Goal: Information Seeking & Learning: Learn about a topic

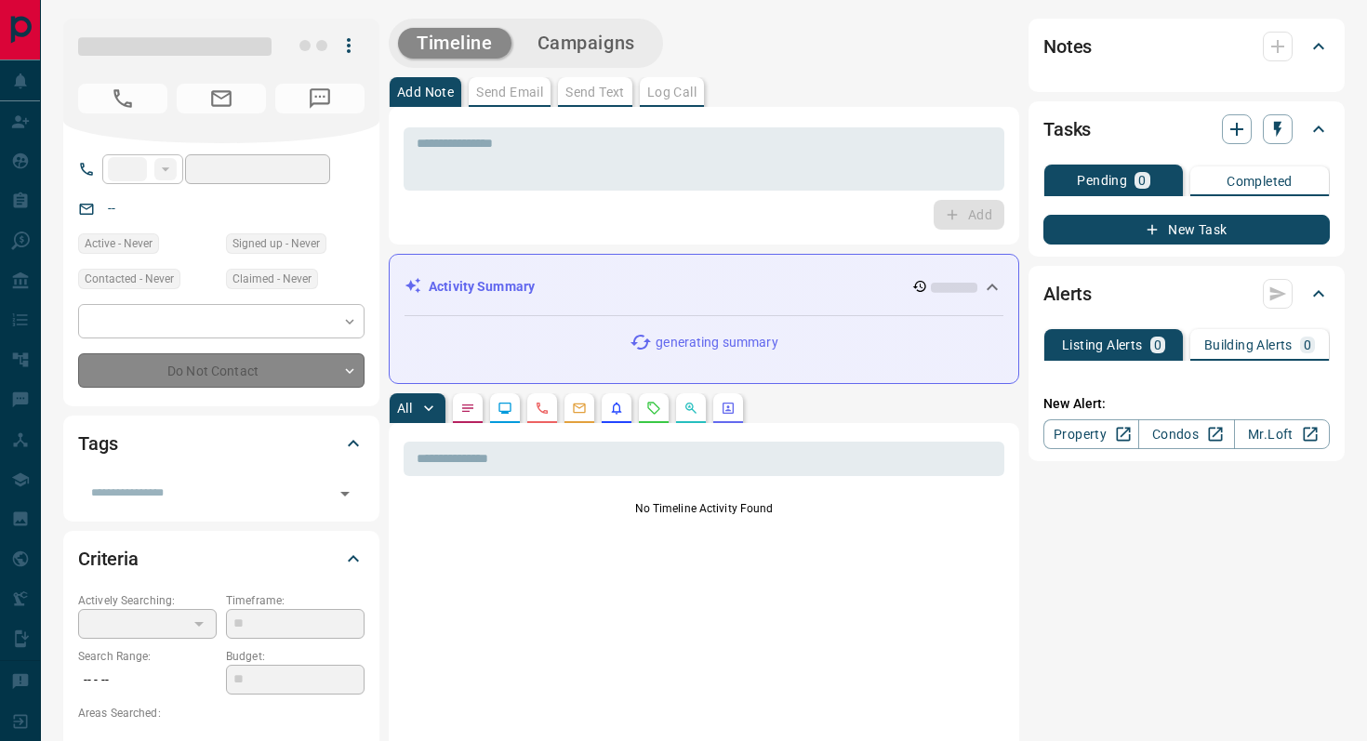
type input "**"
type input "**********"
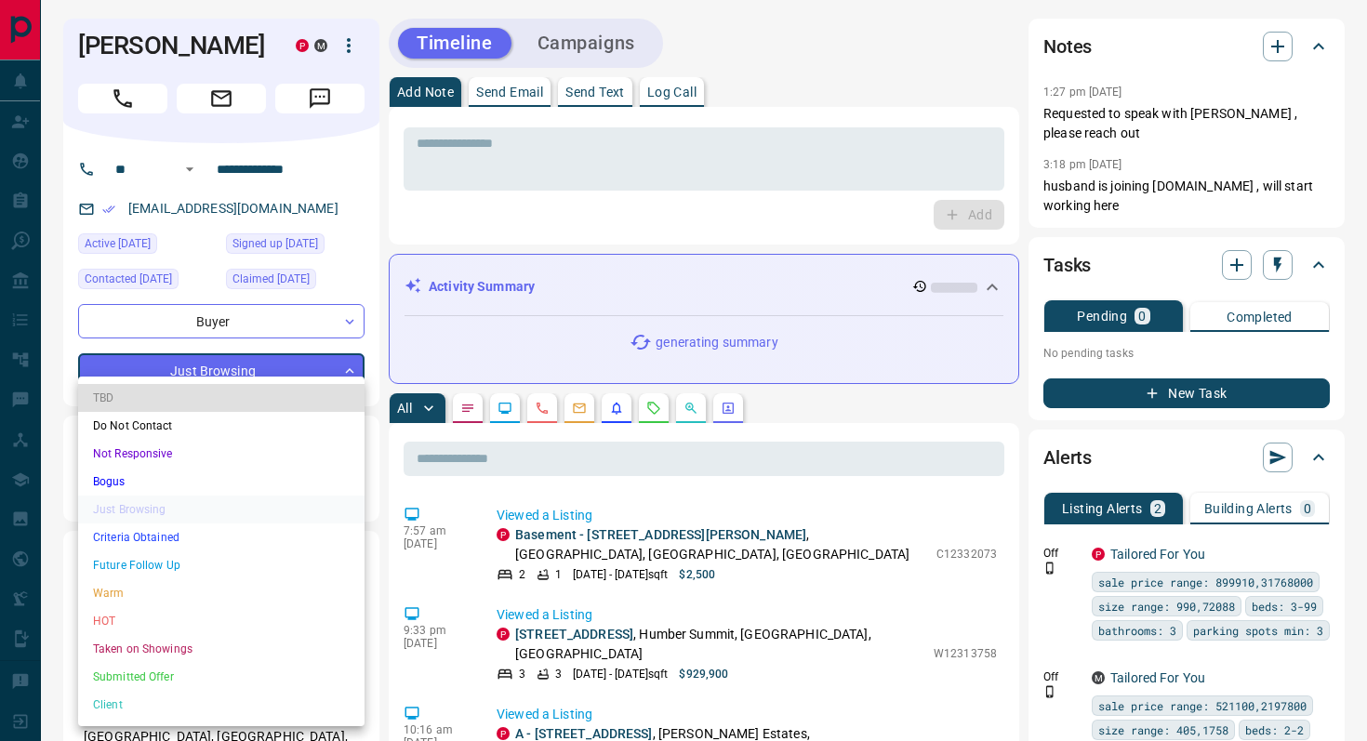
click at [202, 532] on li "Criteria Obtained" at bounding box center [221, 537] width 286 height 28
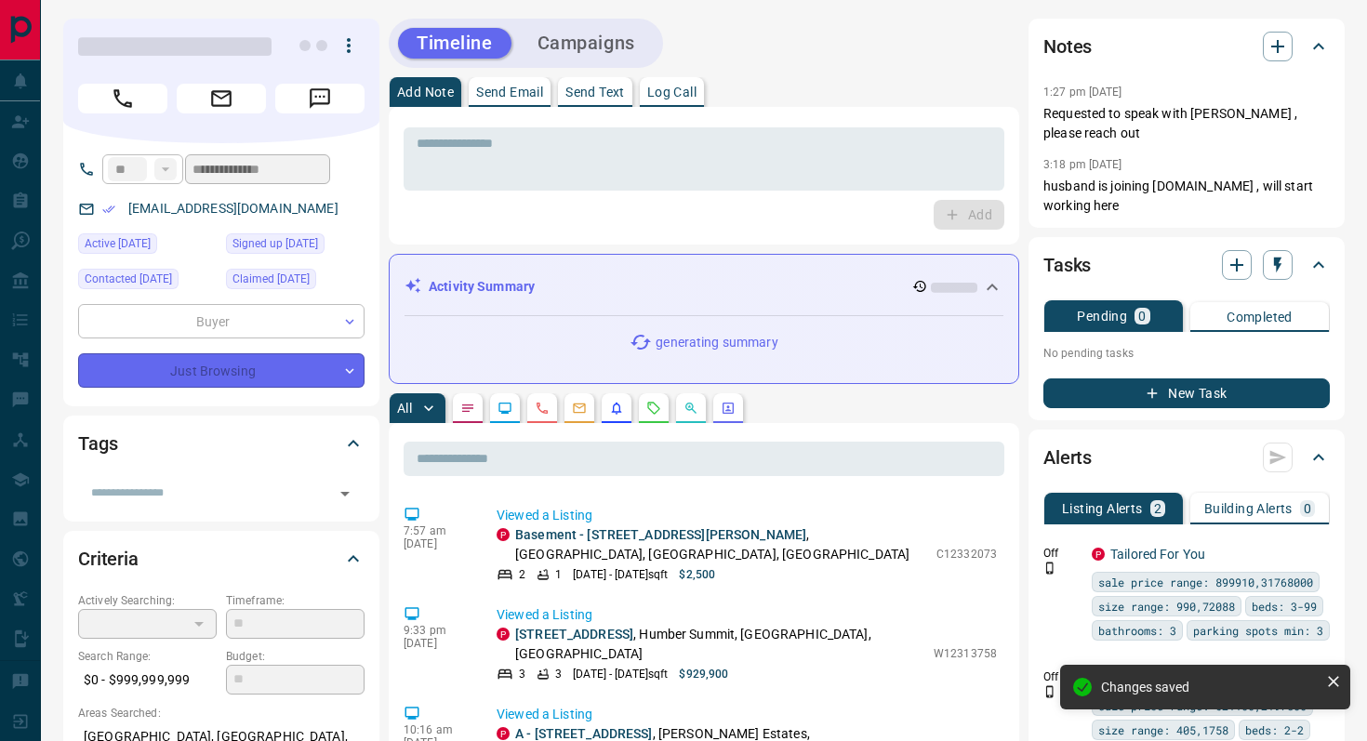
type input "*"
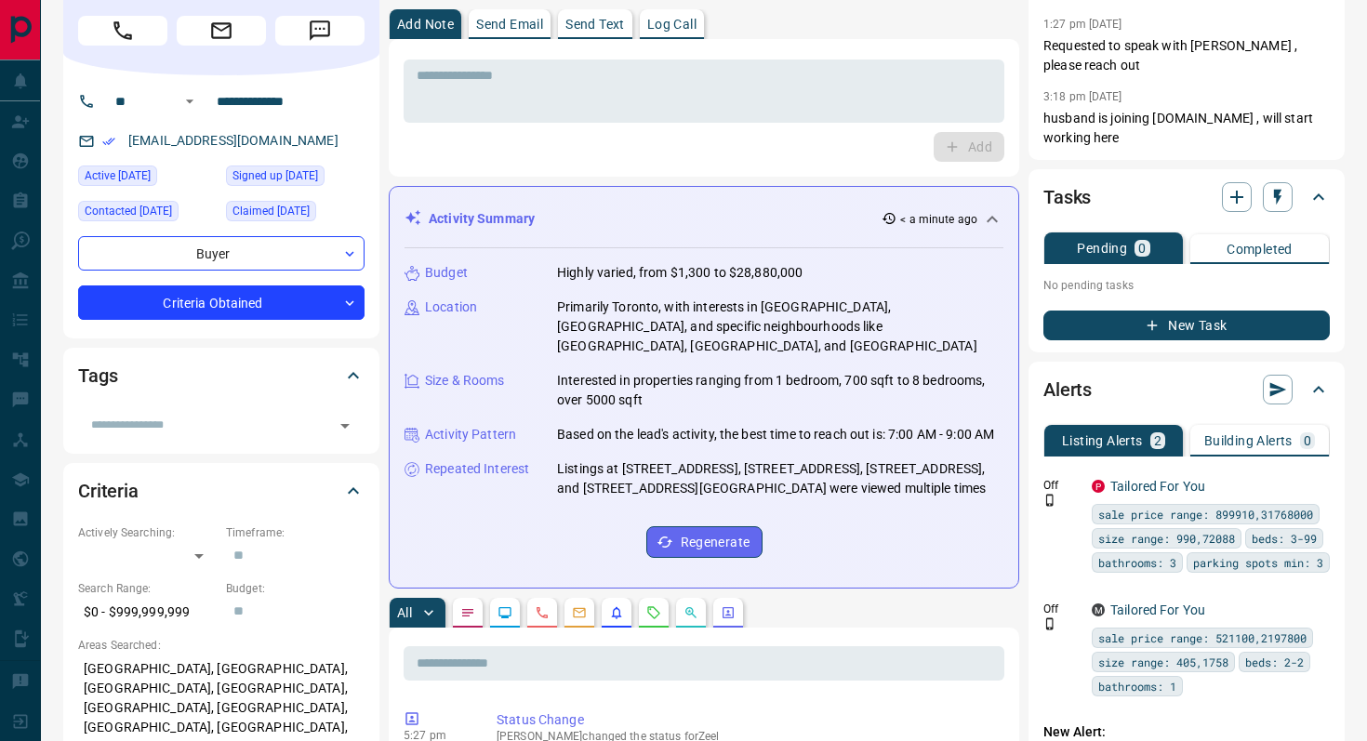
scroll to position [162, 0]
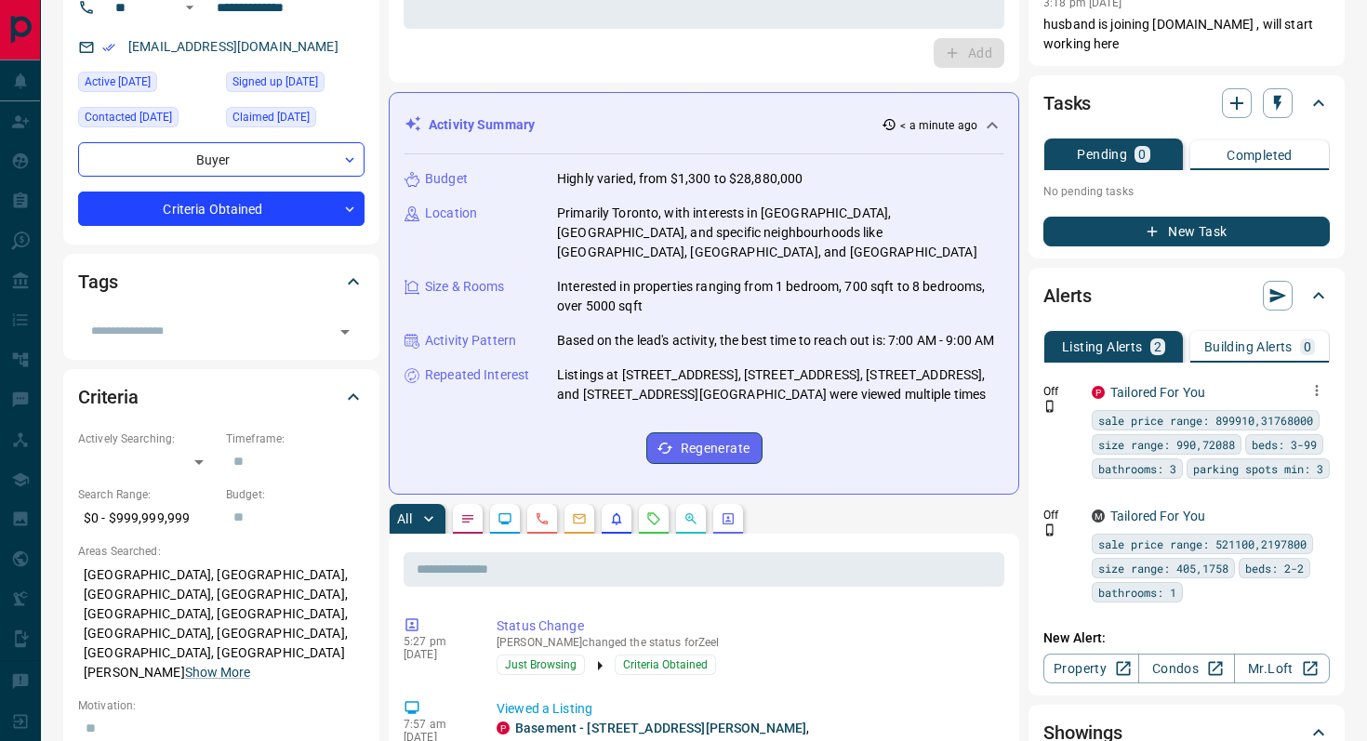
click at [1315, 393] on icon "button" at bounding box center [1316, 390] width 17 height 17
click at [1306, 477] on li "Delete" at bounding box center [1288, 485] width 82 height 30
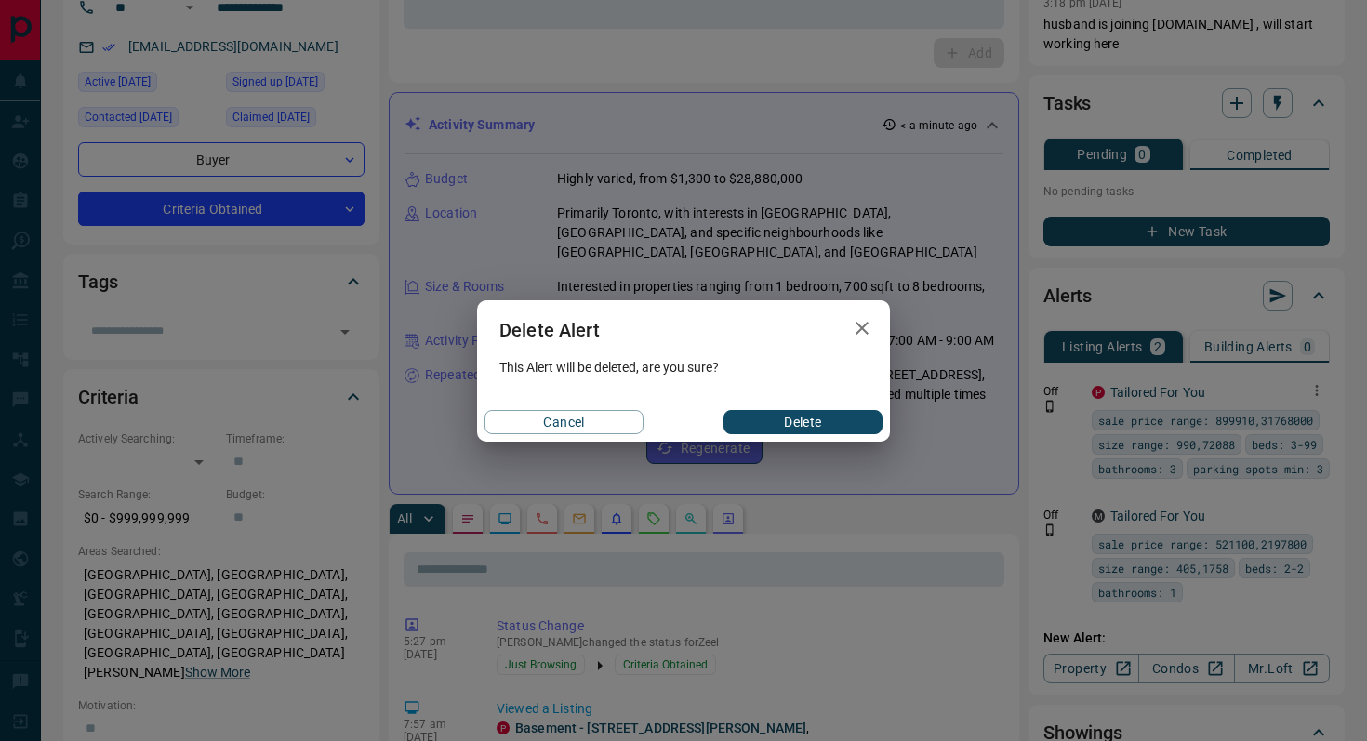
click at [820, 412] on button "Delete" at bounding box center [802, 422] width 159 height 24
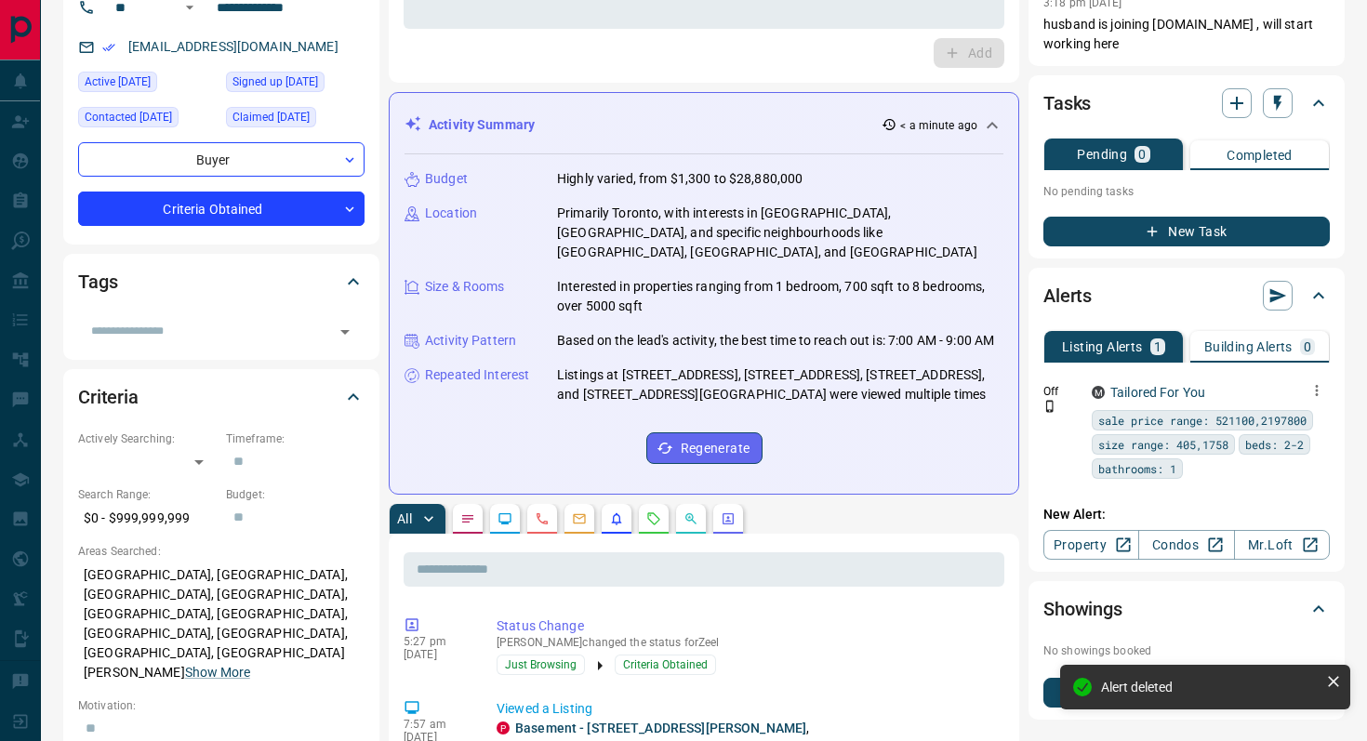
click at [1319, 390] on icon "button" at bounding box center [1316, 390] width 17 height 17
click at [1309, 483] on li "Delete" at bounding box center [1288, 485] width 82 height 30
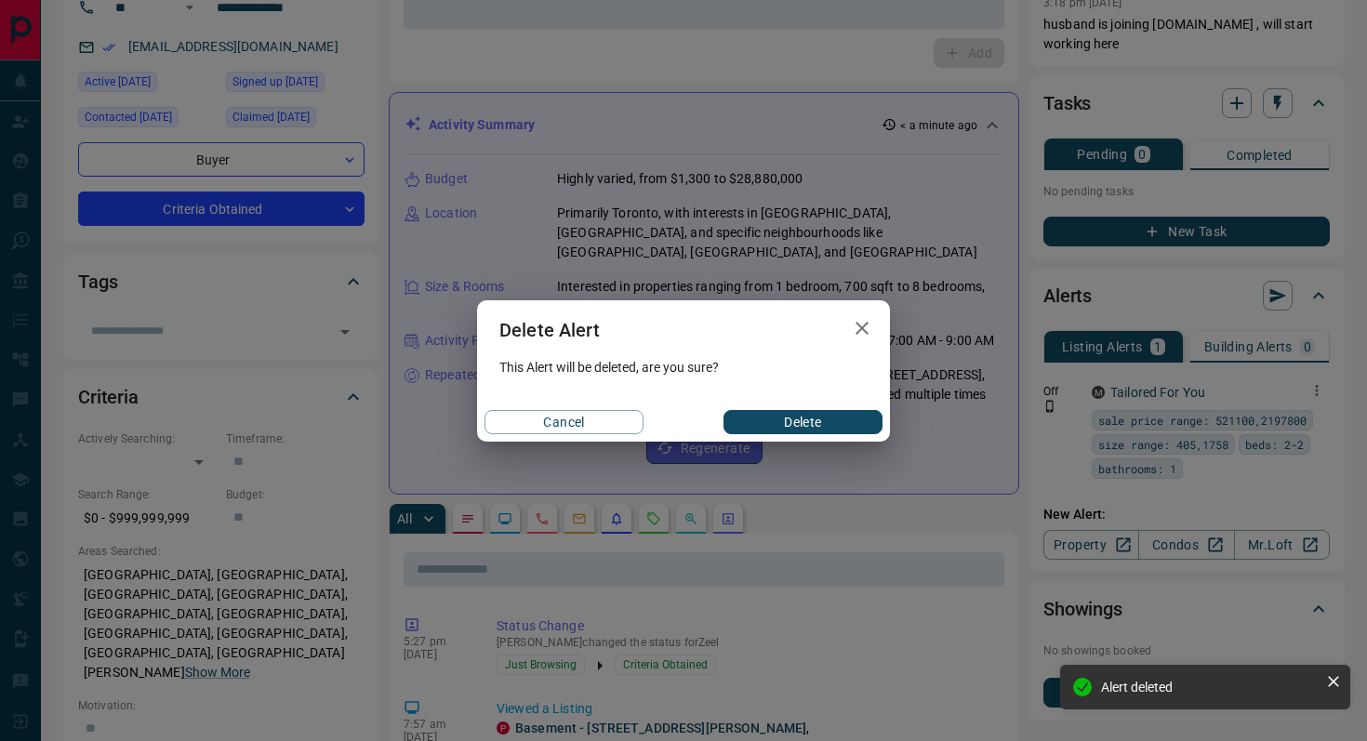
click at [818, 408] on div "Cancel Delete" at bounding box center [683, 422] width 413 height 39
click at [818, 412] on button "Delete" at bounding box center [802, 422] width 159 height 24
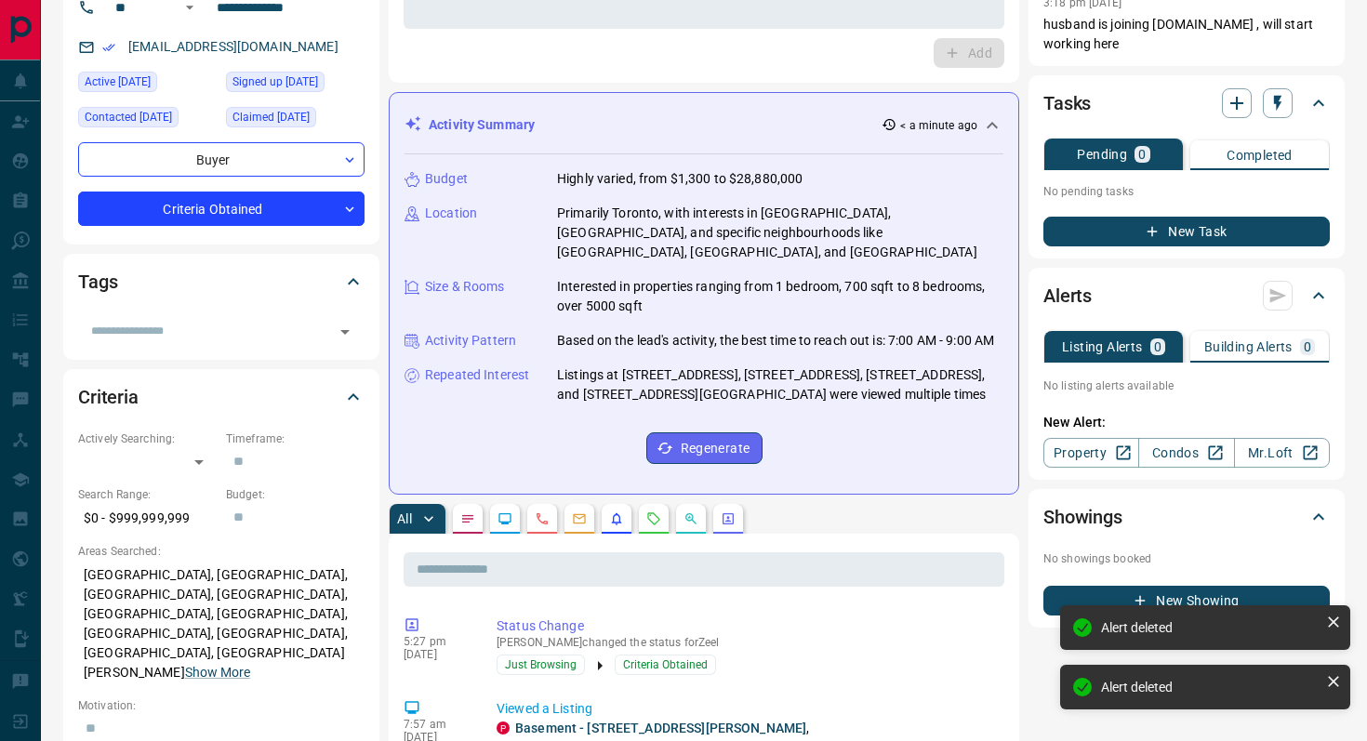
click at [1114, 550] on p "No showings booked" at bounding box center [1186, 558] width 286 height 17
click at [1106, 456] on link "Property" at bounding box center [1091, 453] width 96 height 30
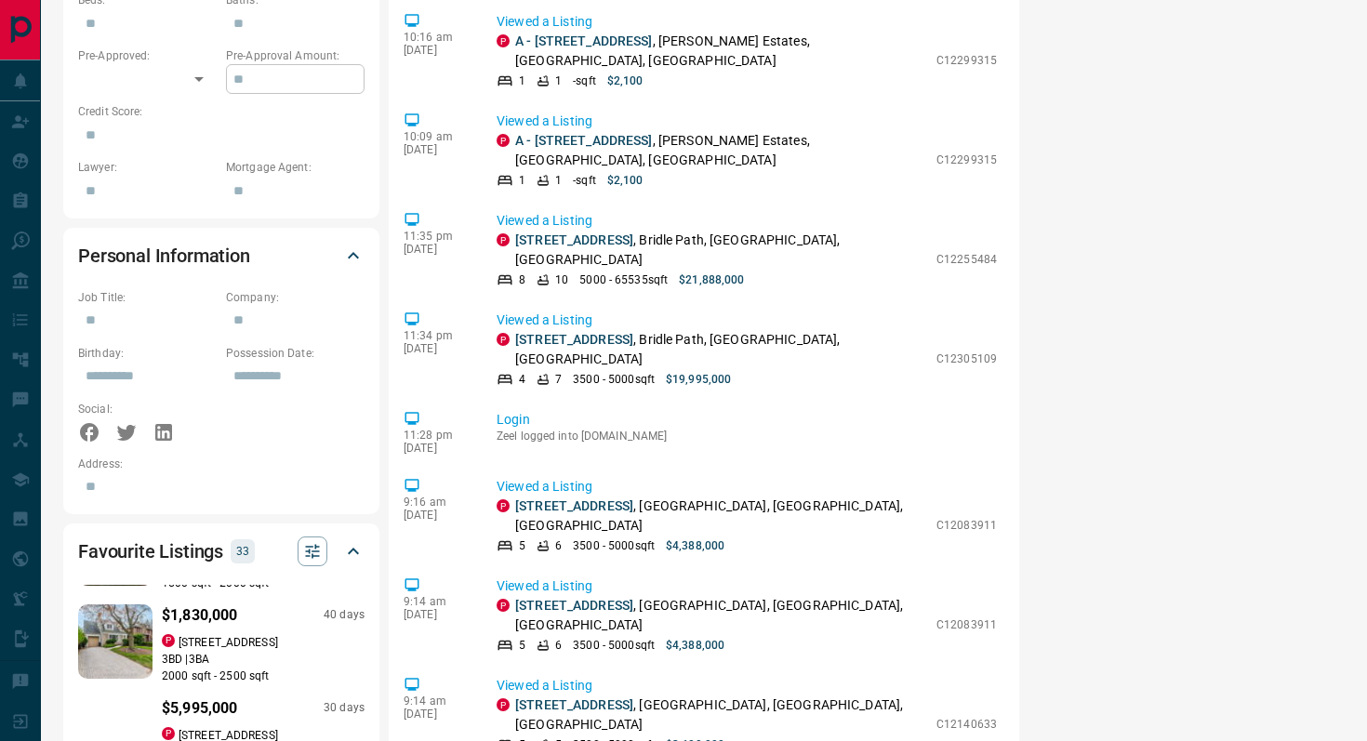
scroll to position [78, 0]
click at [205, 536] on h2 "Favourite Listings" at bounding box center [150, 551] width 145 height 30
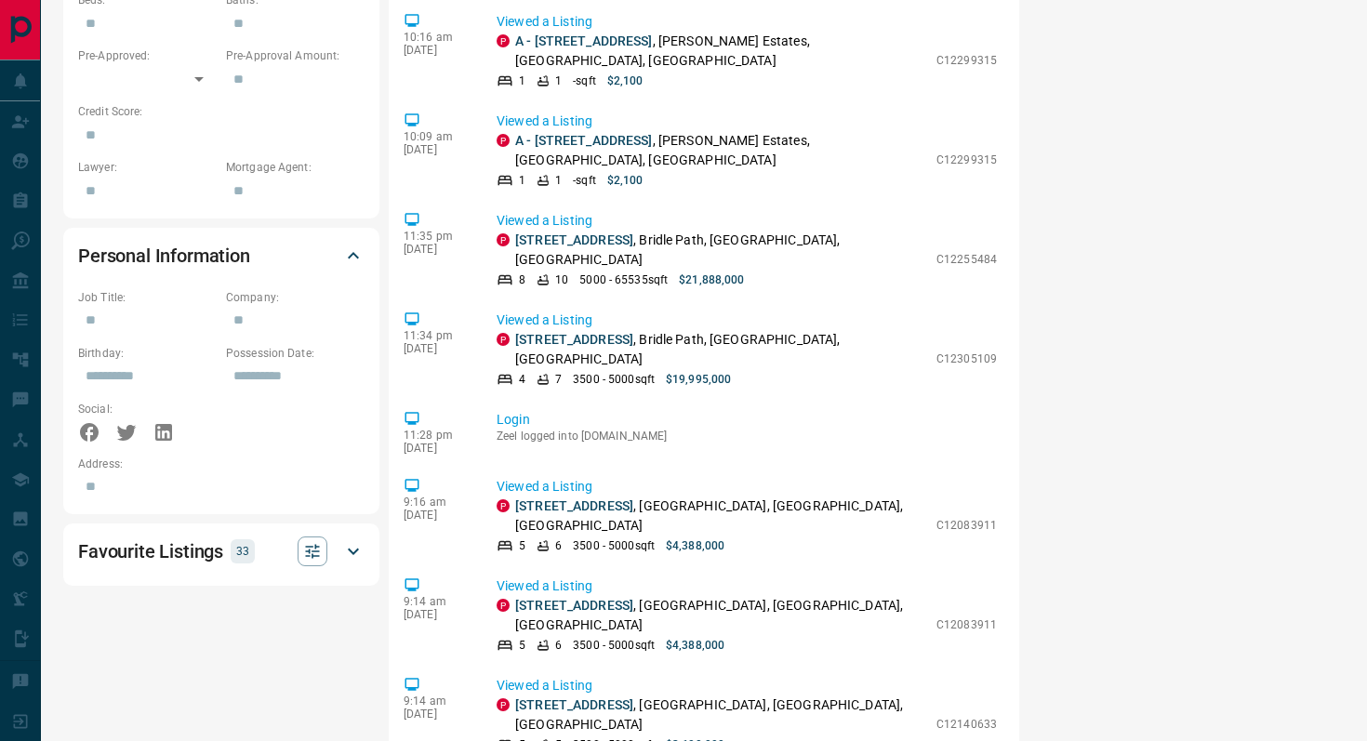
click at [205, 536] on h2 "Favourite Listings" at bounding box center [150, 551] width 145 height 30
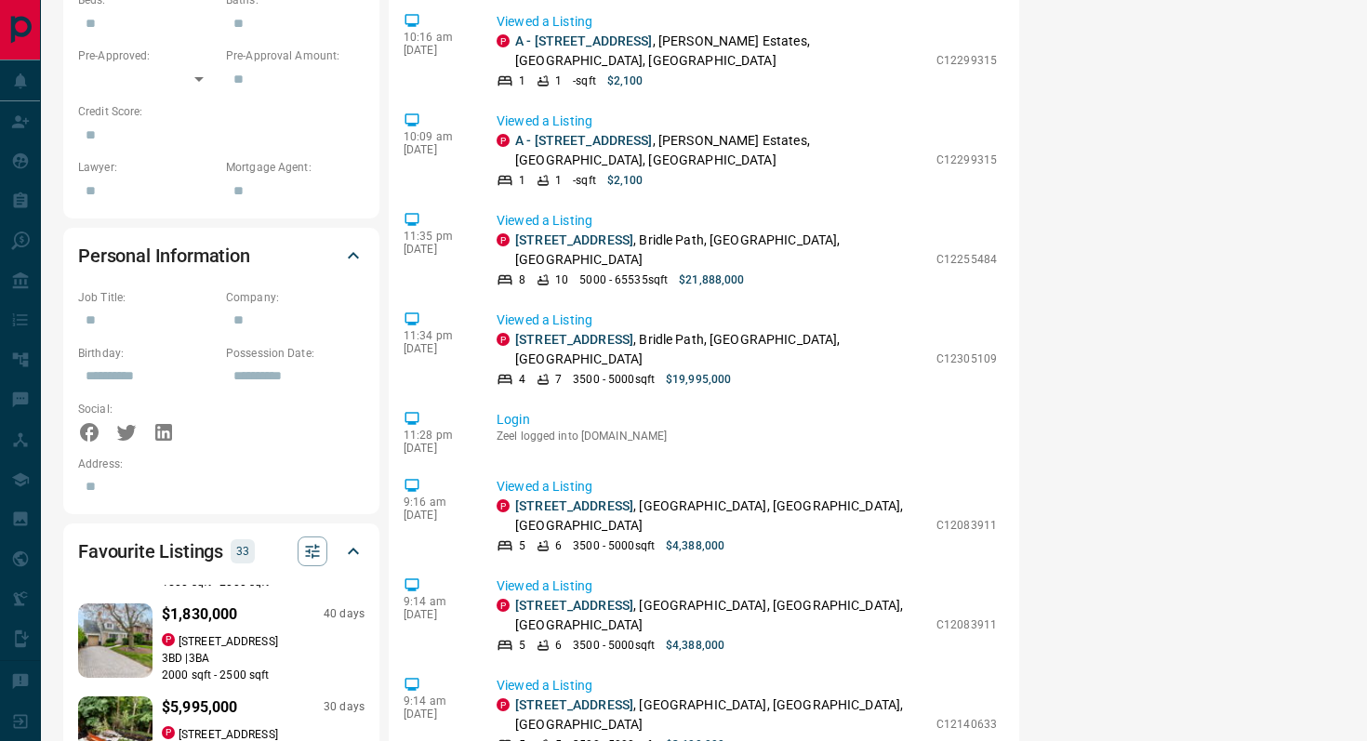
click at [236, 541] on p "33" at bounding box center [242, 551] width 13 height 20
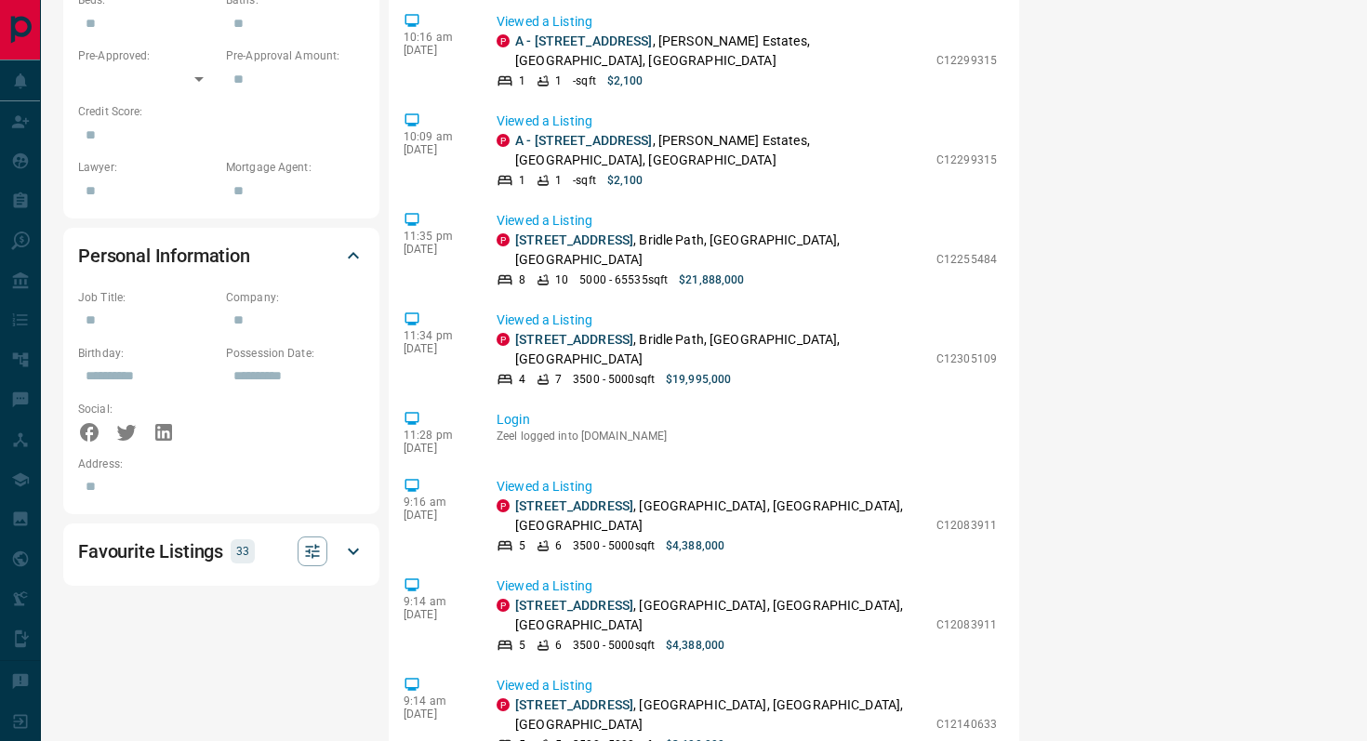
click at [236, 541] on p "33" at bounding box center [242, 551] width 13 height 20
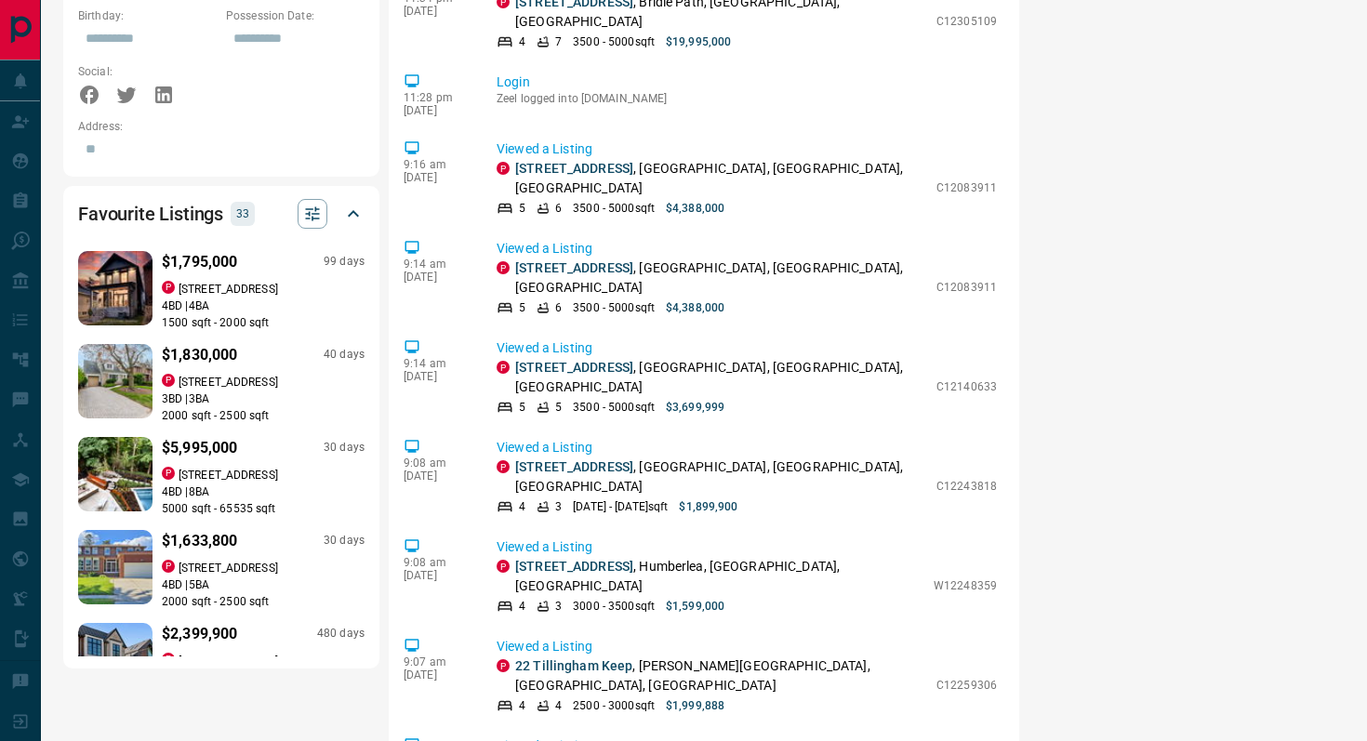
scroll to position [1307, 0]
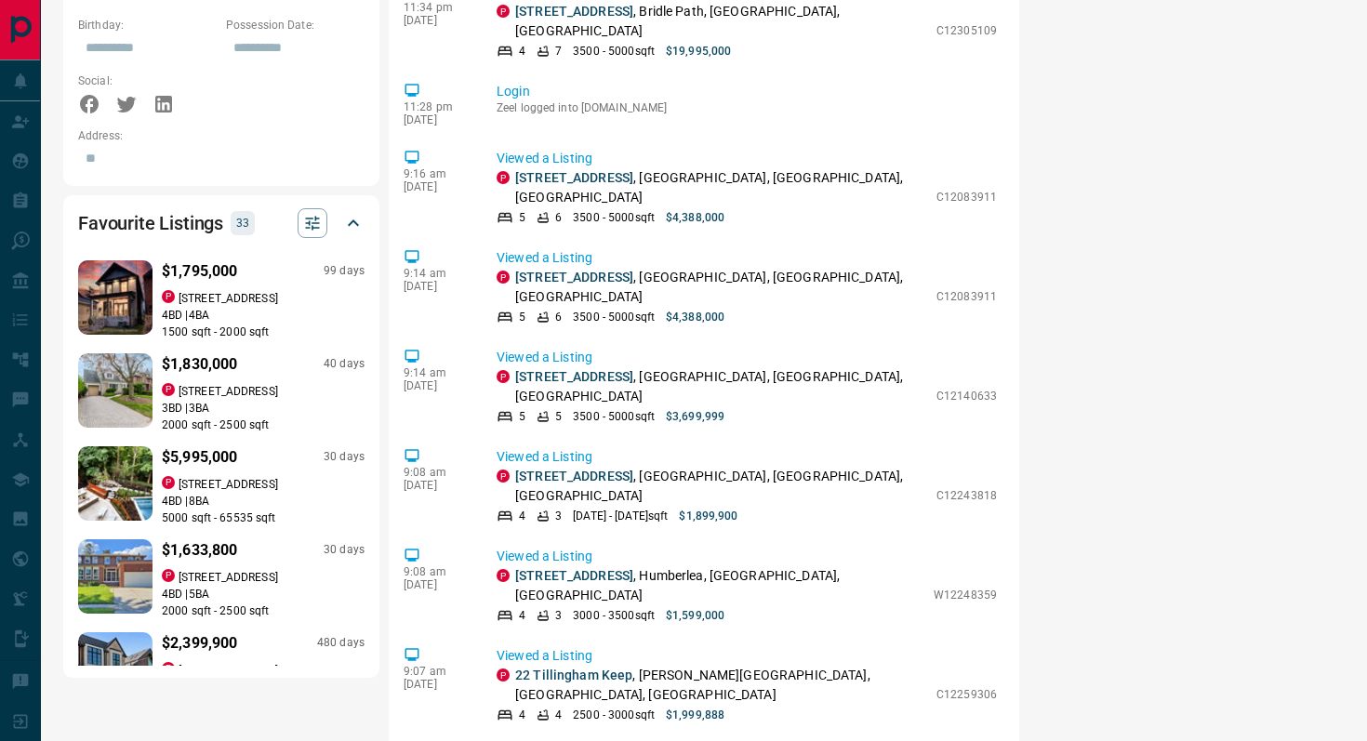
click at [200, 260] on div "$1,795,000 99 days P [STREET_ADDRESS] | 4 BA 1500 sqft - 2000 sqft" at bounding box center [263, 300] width 203 height 80
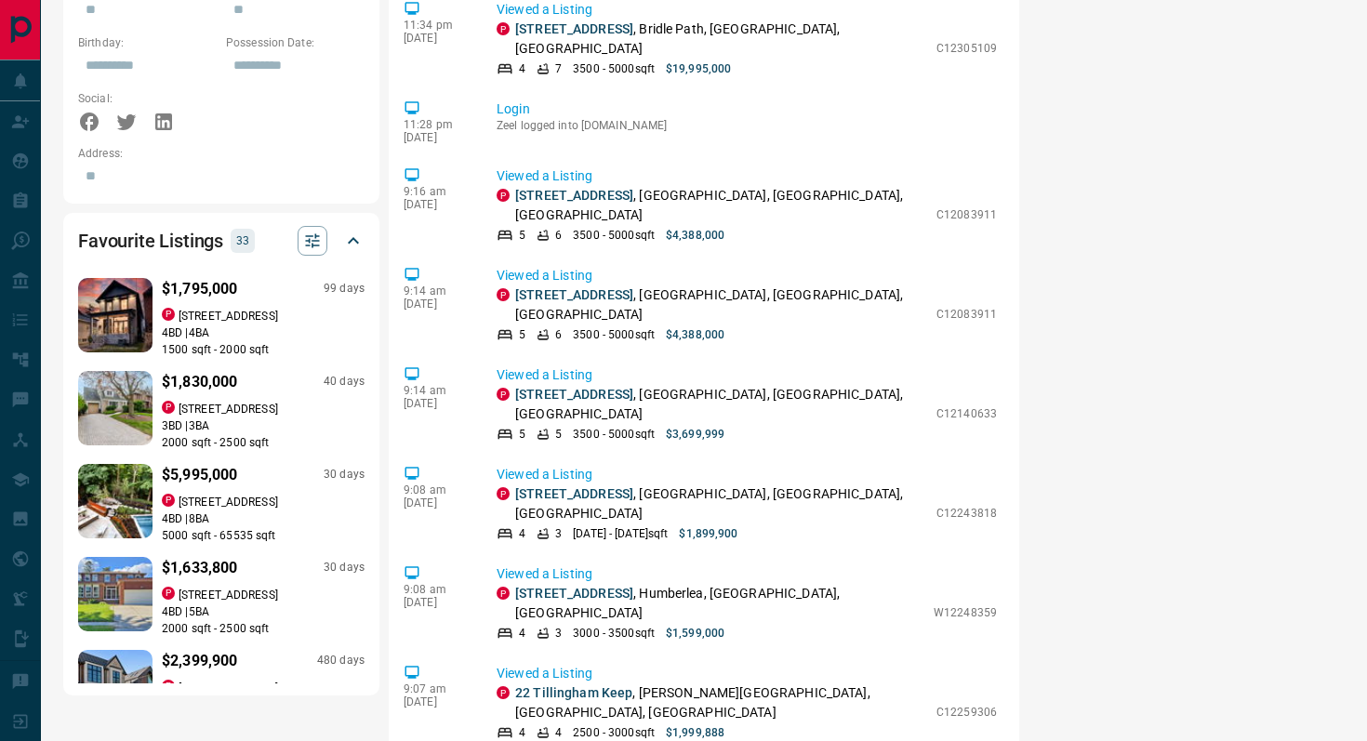
scroll to position [1292, 0]
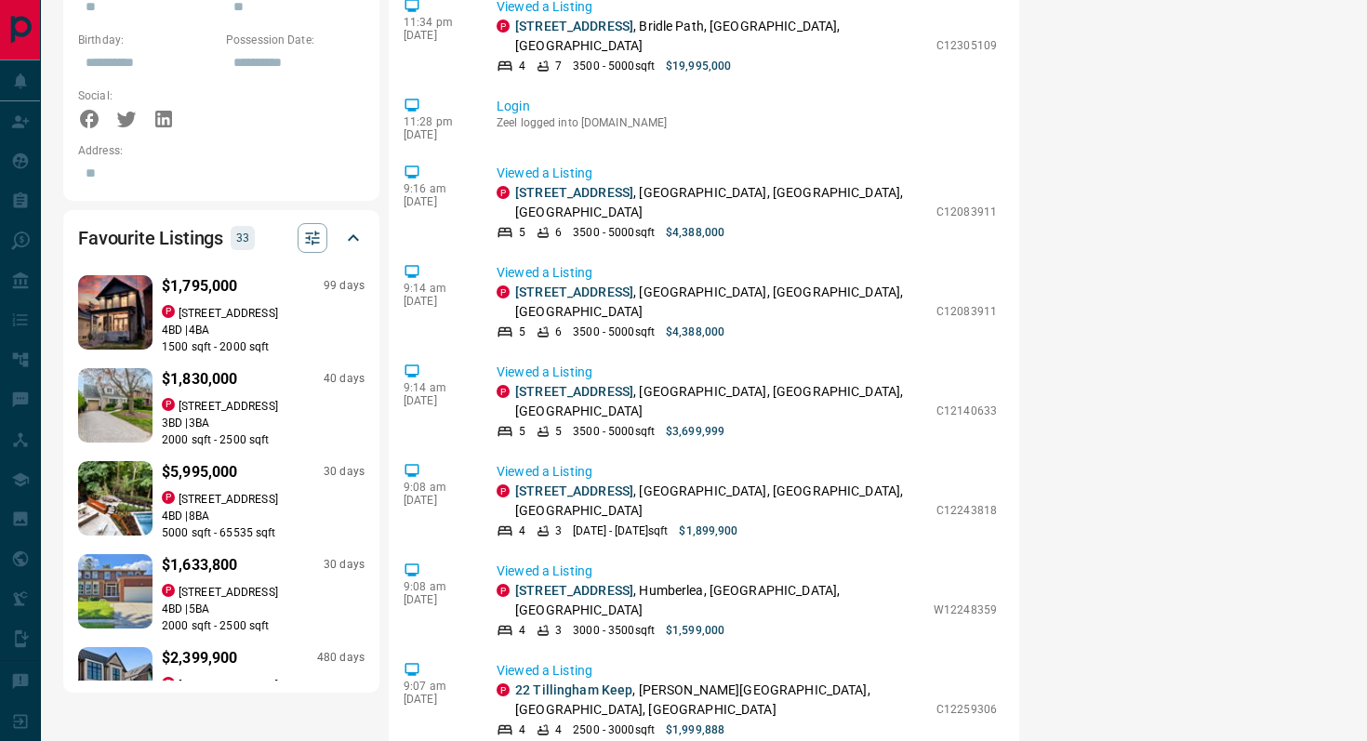
click at [200, 368] on p "$1,830,000" at bounding box center [200, 379] width 76 height 22
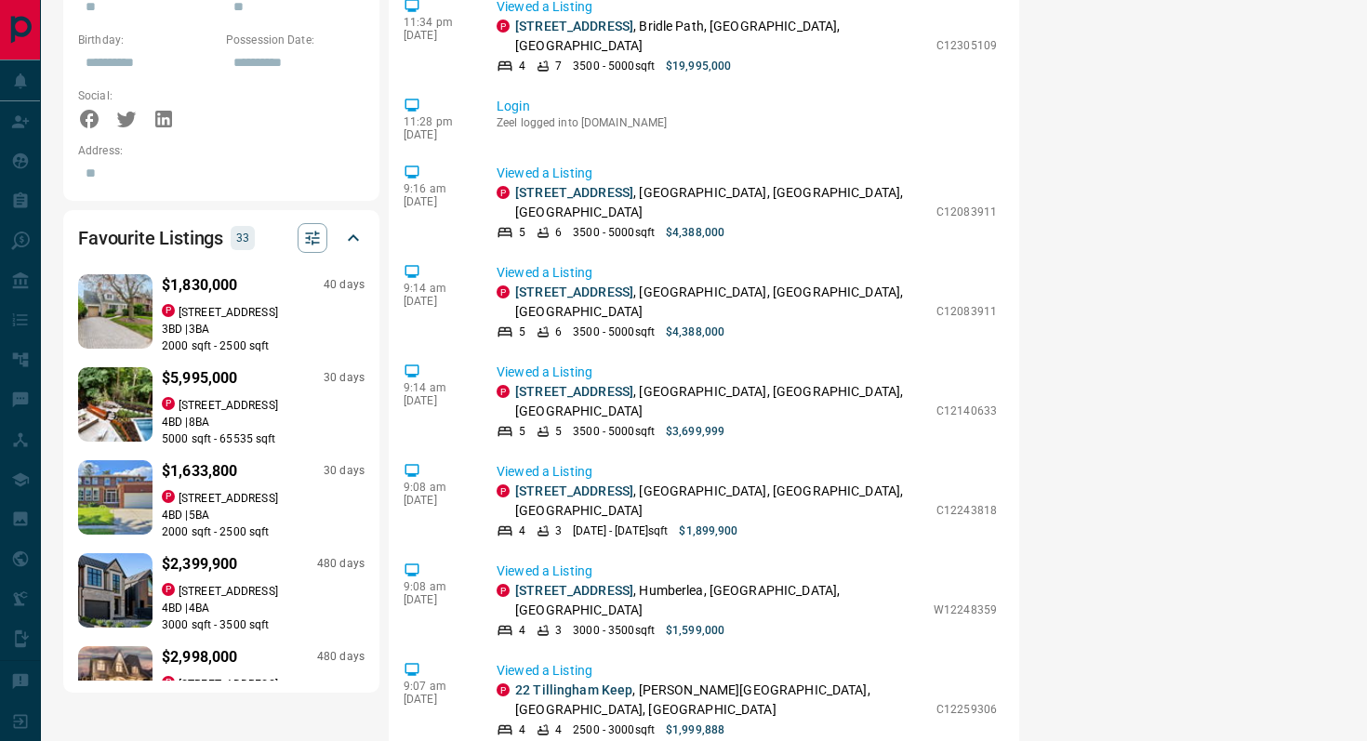
scroll to position [105, 0]
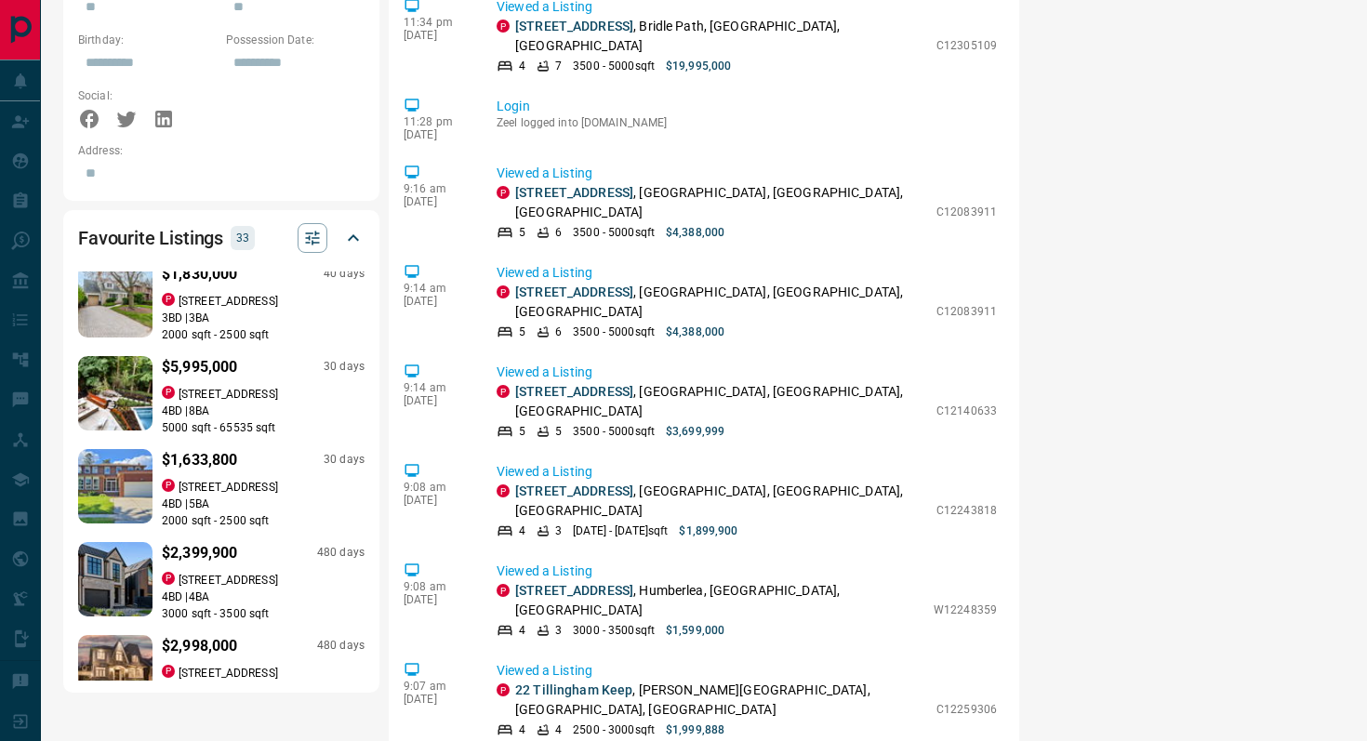
click at [206, 542] on p "$2,399,900" at bounding box center [200, 553] width 76 height 22
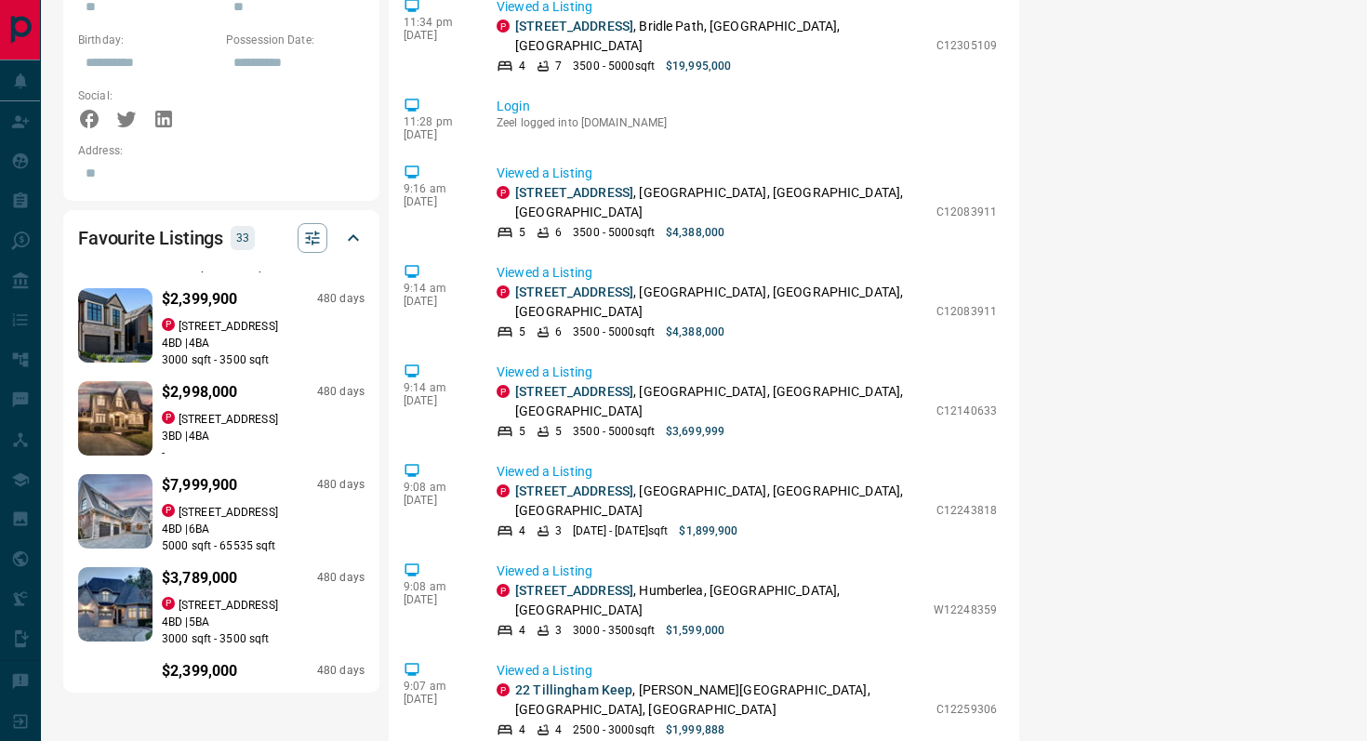
scroll to position [361, 0]
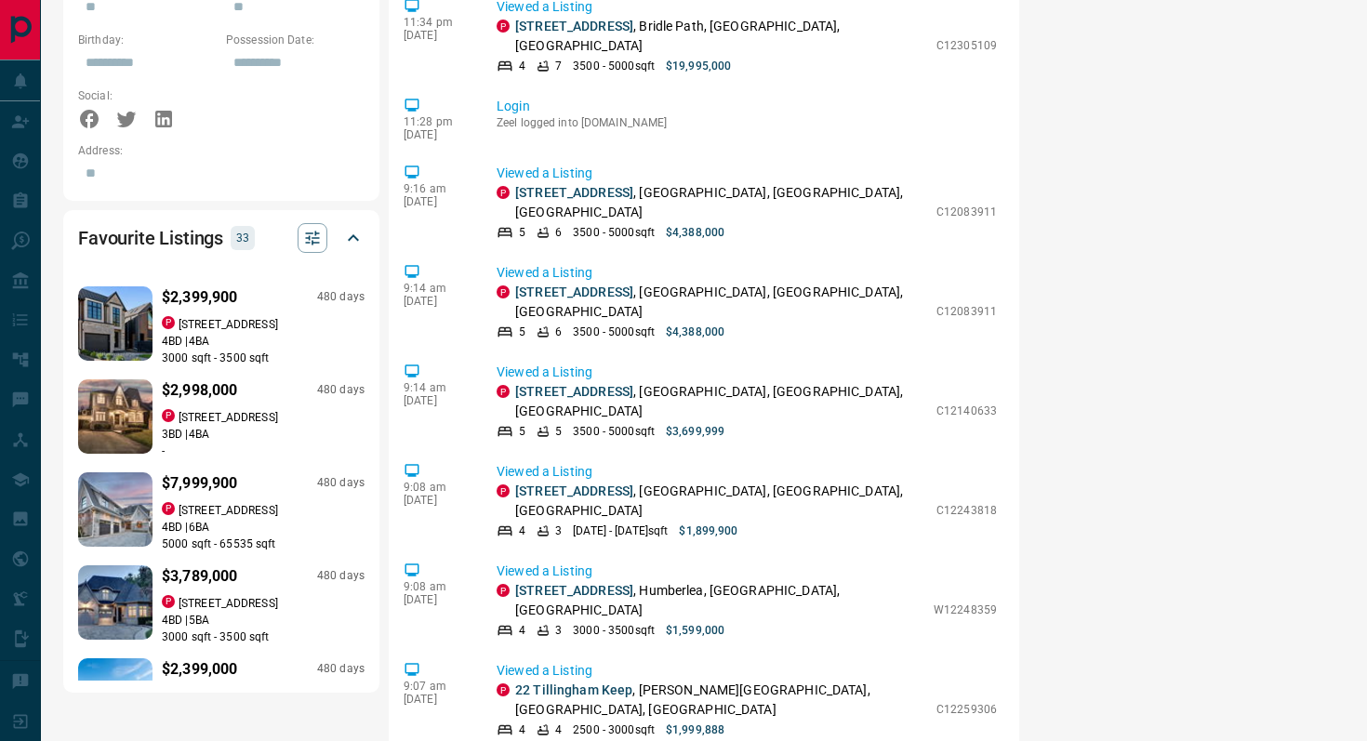
click at [237, 519] on p "4 BD | 6 BA" at bounding box center [263, 527] width 203 height 17
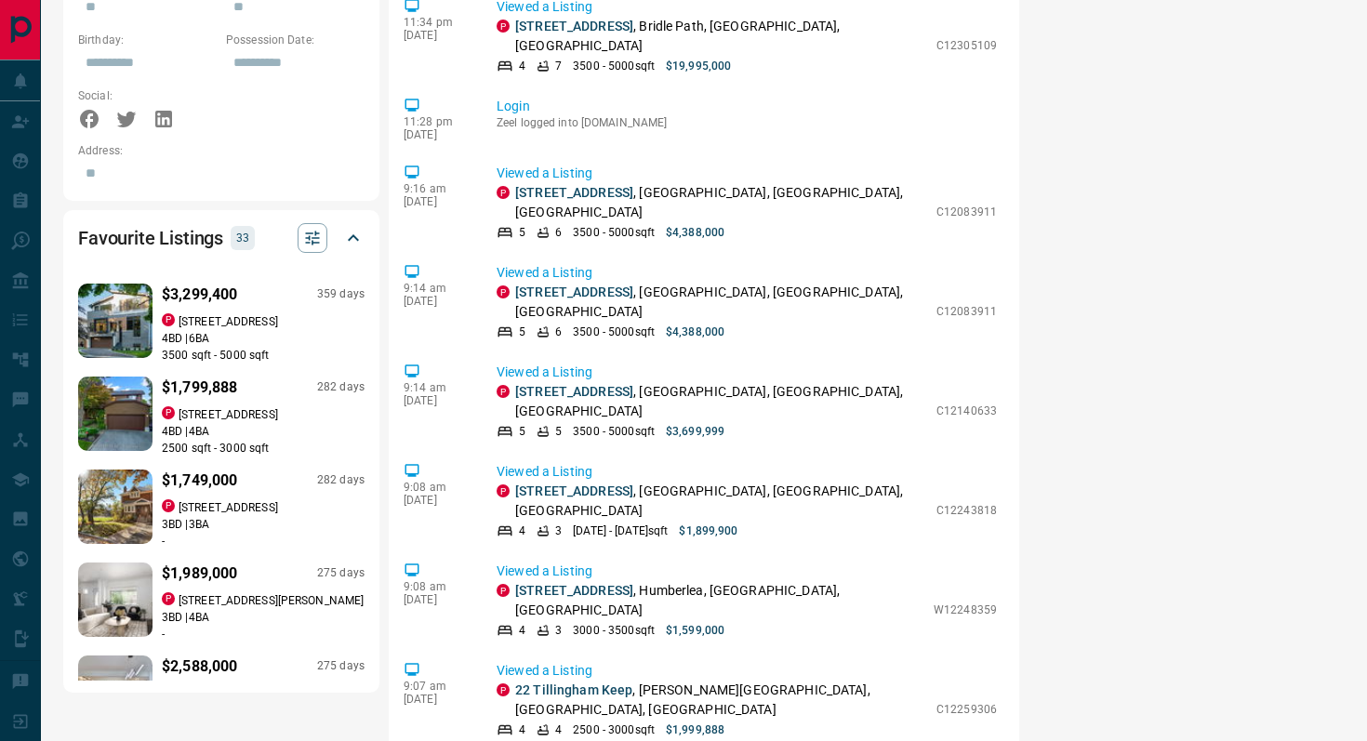
scroll to position [1400, 0]
